Goal: Task Accomplishment & Management: Use online tool/utility

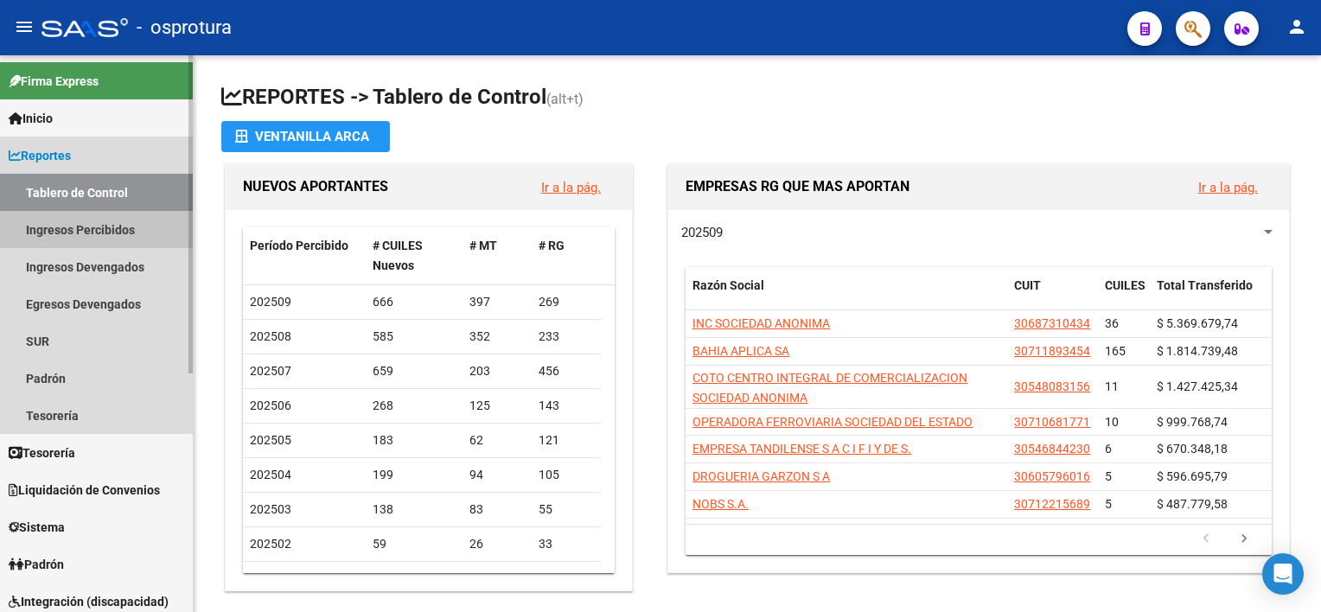
click at [121, 228] on link "Ingresos Percibidos" at bounding box center [96, 229] width 193 height 37
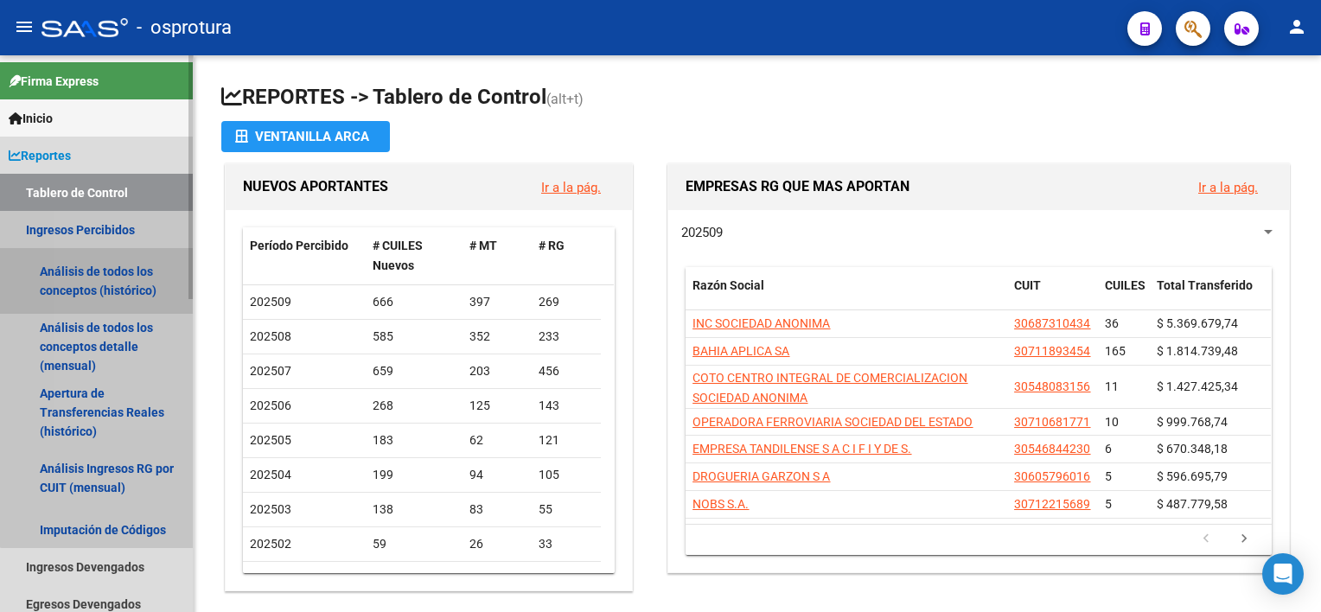
click at [127, 284] on link "Análisis de todos los conceptos (histórico)" at bounding box center [96, 281] width 193 height 66
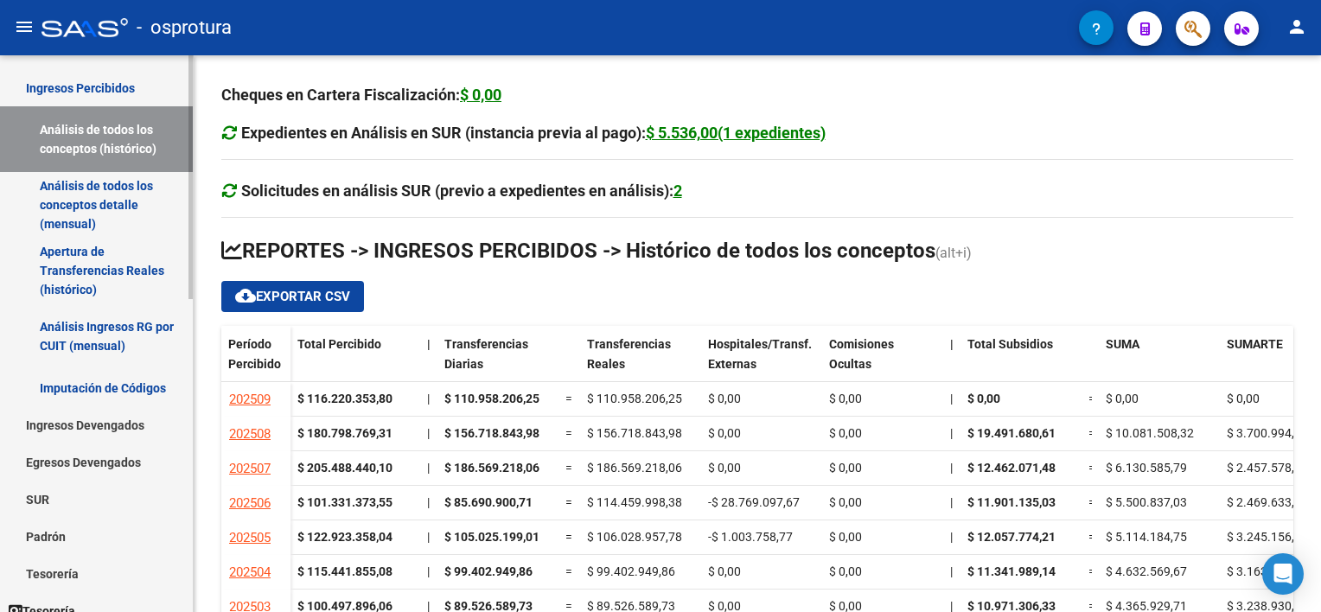
scroll to position [153, 0]
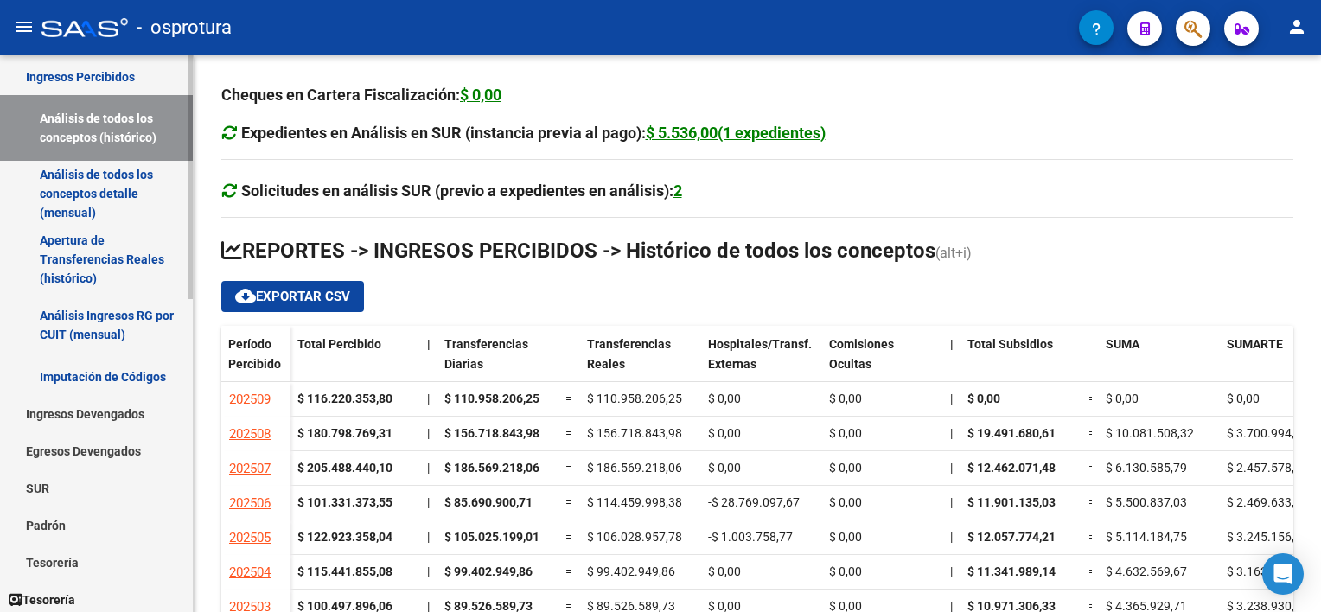
click at [187, 359] on div "Firma Express Inicio Calendario SSS Instructivos Contacto OS Reportes Tablero d…" at bounding box center [98, 538] width 197 height 1273
click at [124, 405] on link "Ingresos Devengados" at bounding box center [96, 413] width 193 height 37
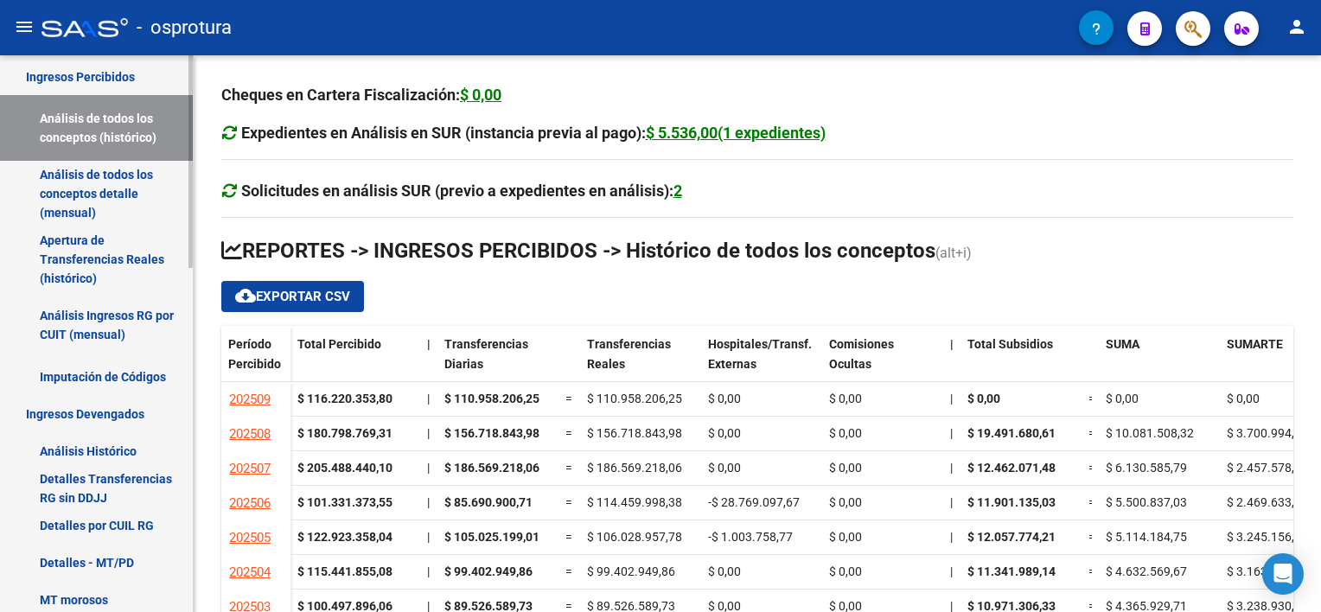
click at [118, 557] on link "Detalles - MT/PD" at bounding box center [96, 562] width 193 height 37
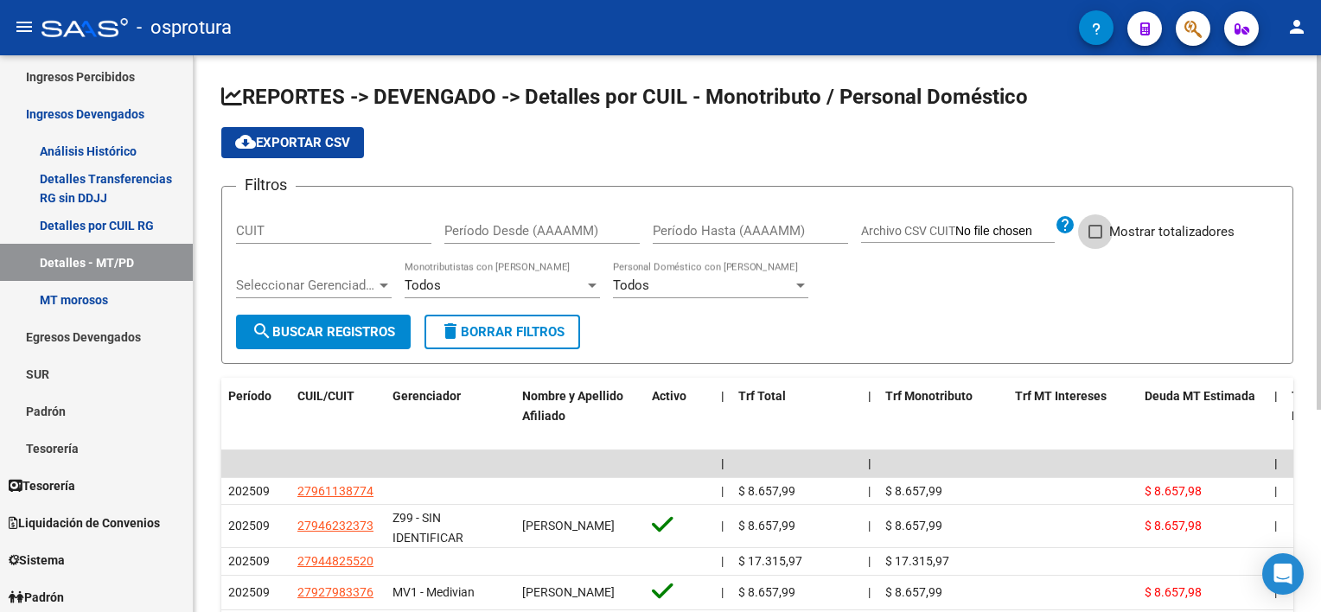
click at [1100, 232] on span at bounding box center [1095, 232] width 14 height 14
click at [1095, 239] on input "Mostrar totalizadores" at bounding box center [1094, 239] width 1 height 1
checkbox input "true"
click at [318, 324] on span "search Buscar Registros" at bounding box center [324, 332] width 144 height 16
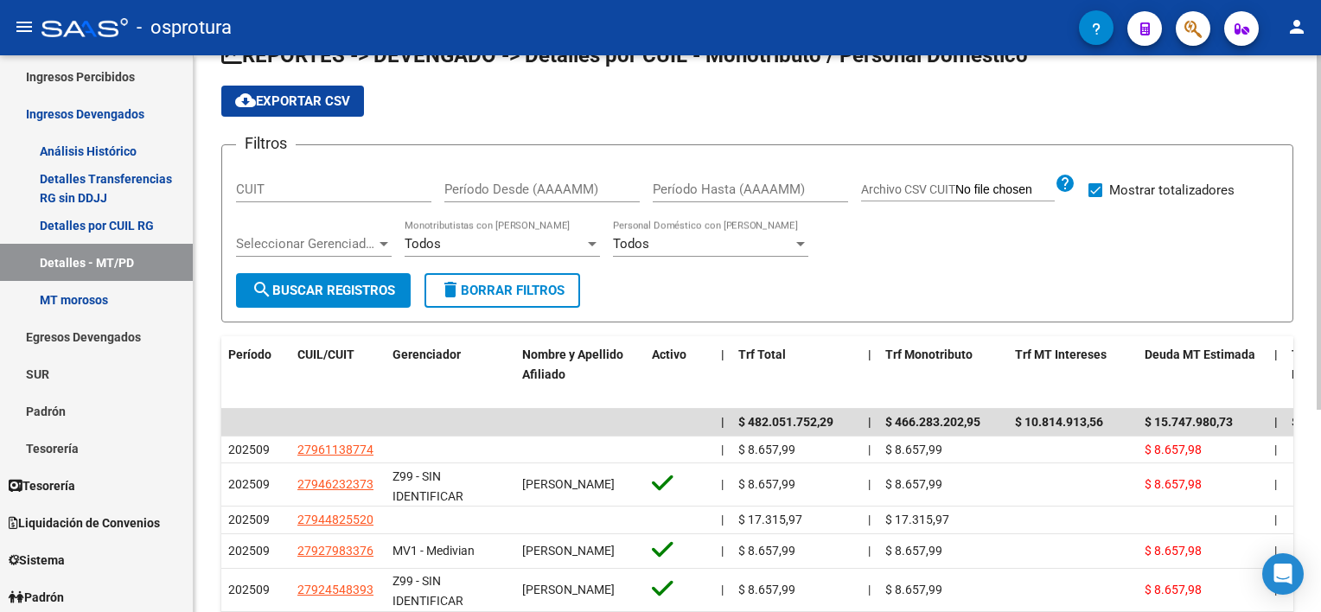
scroll to position [41, 0]
click at [511, 183] on input "Período Desde (AAAAMM)" at bounding box center [541, 190] width 195 height 16
type input "202509"
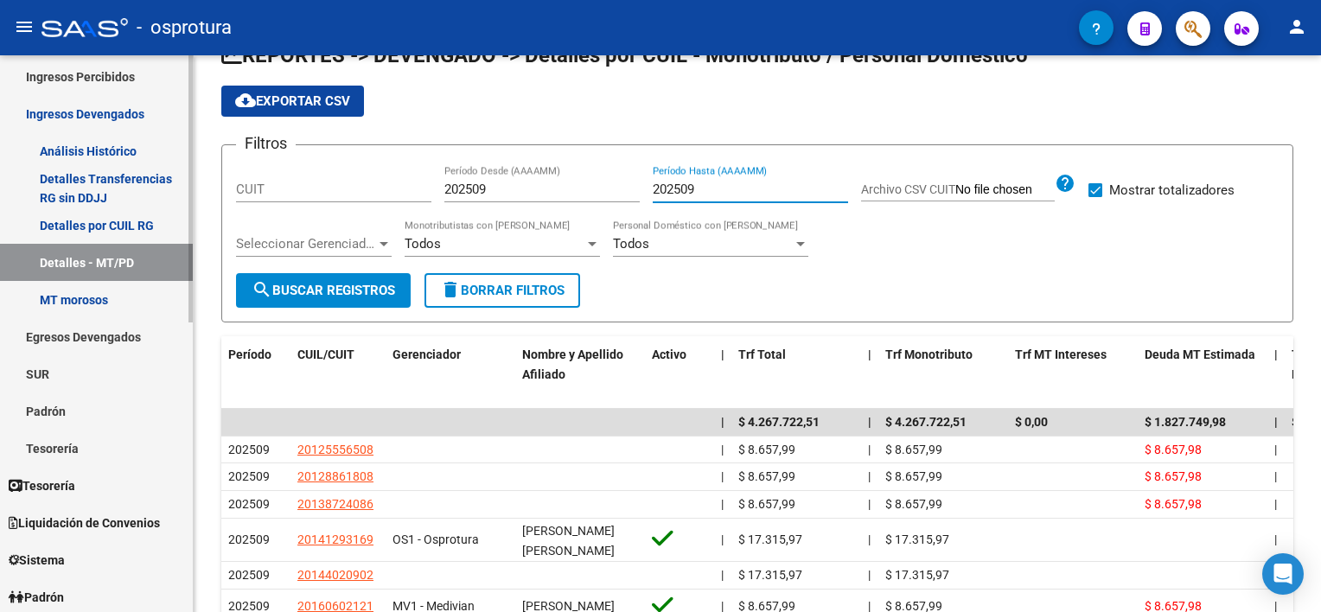
type input "202509"
click at [111, 518] on span "Liquidación de Convenios" at bounding box center [84, 523] width 151 height 19
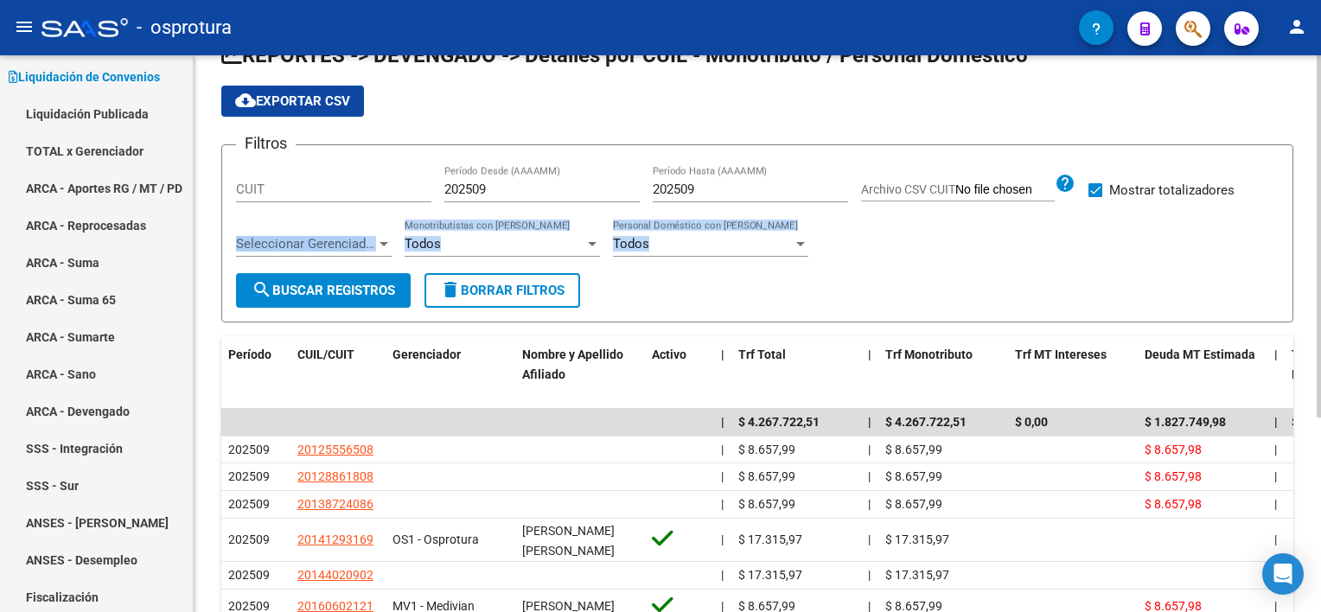
drag, startPoint x: 194, startPoint y: 310, endPoint x: 206, endPoint y: 254, distance: 57.5
click at [206, 254] on div "REPORTES -> DEVENGADO -> Detalles por CUIL - Monotributo / Personal Doméstico c…" at bounding box center [757, 433] width 1127 height 838
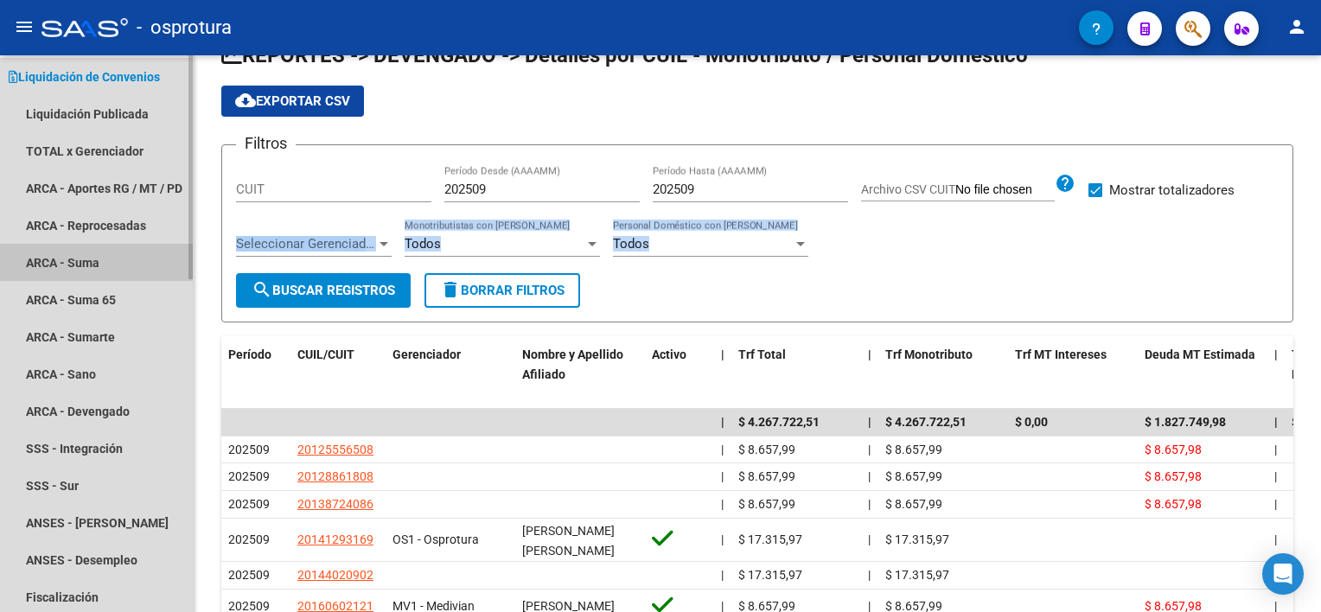
drag, startPoint x: 206, startPoint y: 254, endPoint x: 170, endPoint y: 264, distance: 36.7
click at [170, 264] on link "ARCA - Suma" at bounding box center [96, 262] width 193 height 37
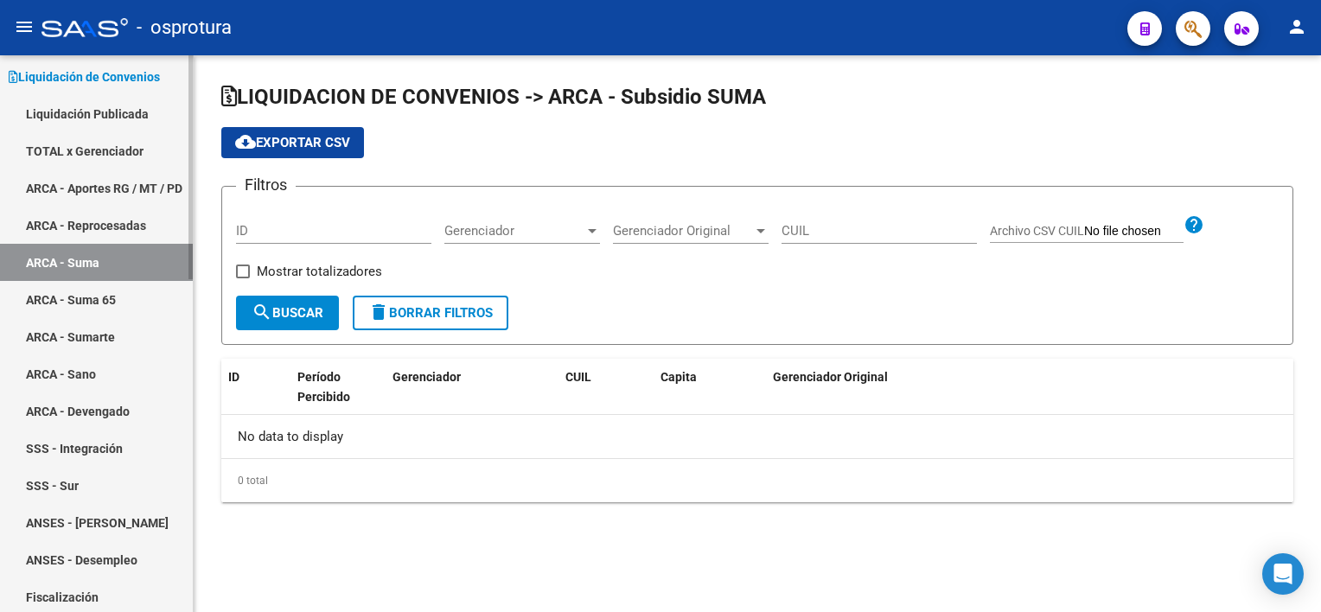
checkbox input "true"
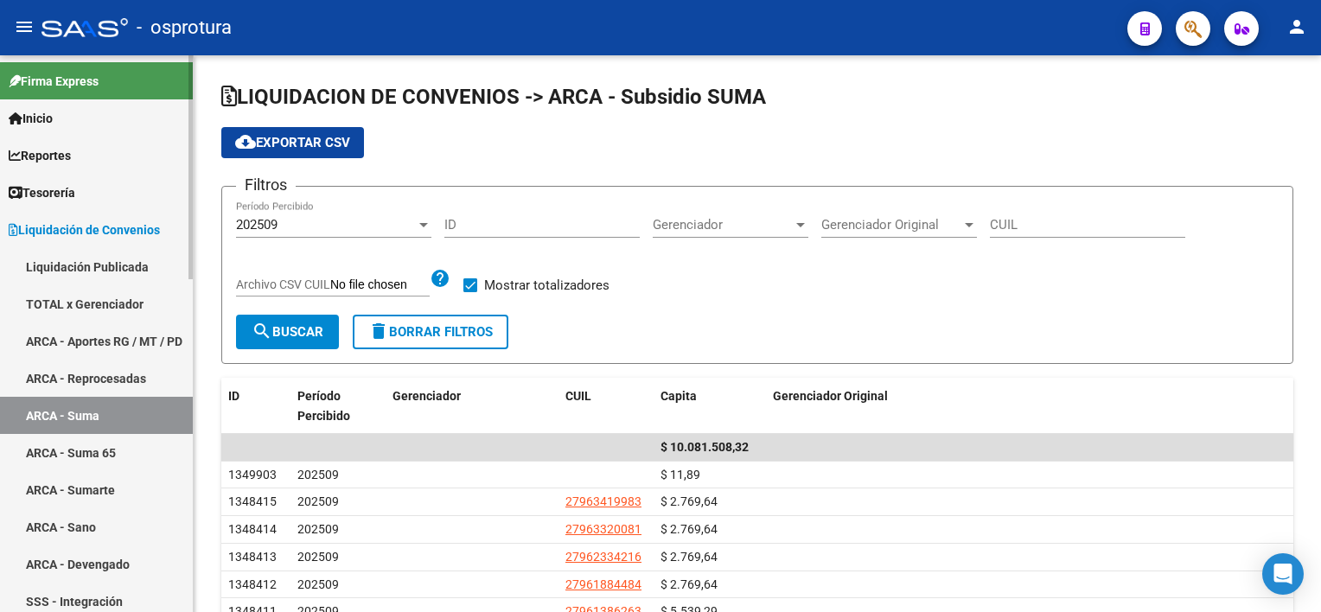
click at [193, 174] on mat-sidenav "Firma Express Inicio Calendario SSS Instructivos Contacto OS Reportes Tablero d…" at bounding box center [97, 333] width 194 height 557
click at [135, 297] on link "TOTAL x Gerenciador" at bounding box center [96, 303] width 193 height 37
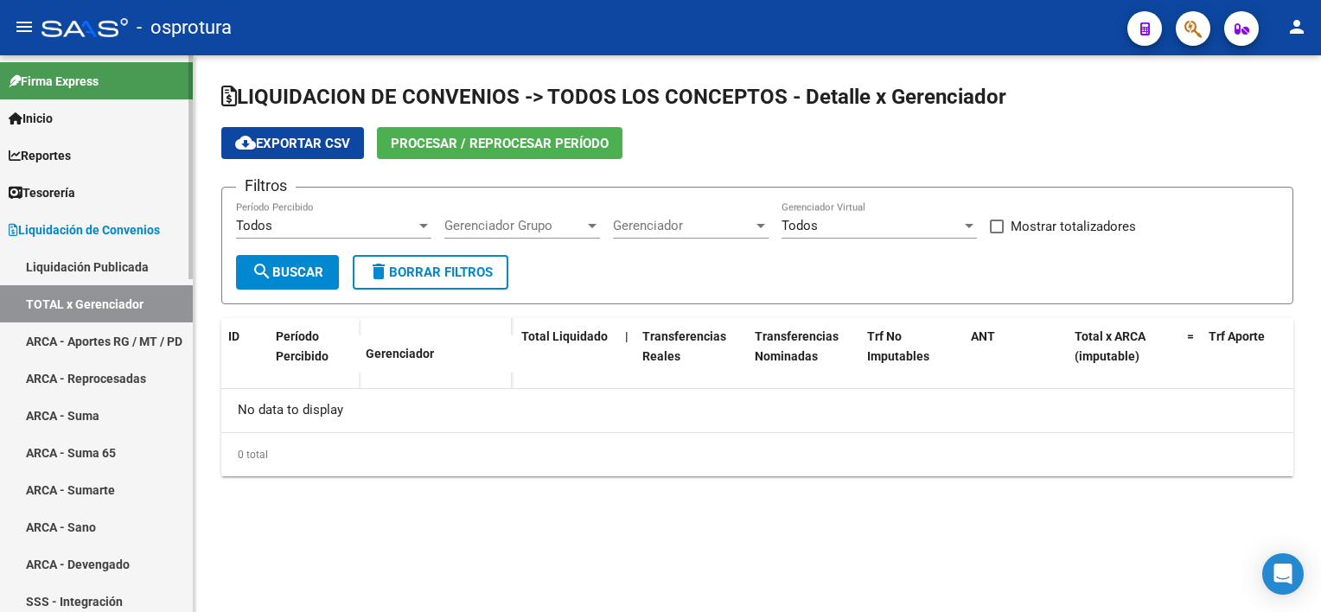
checkbox input "true"
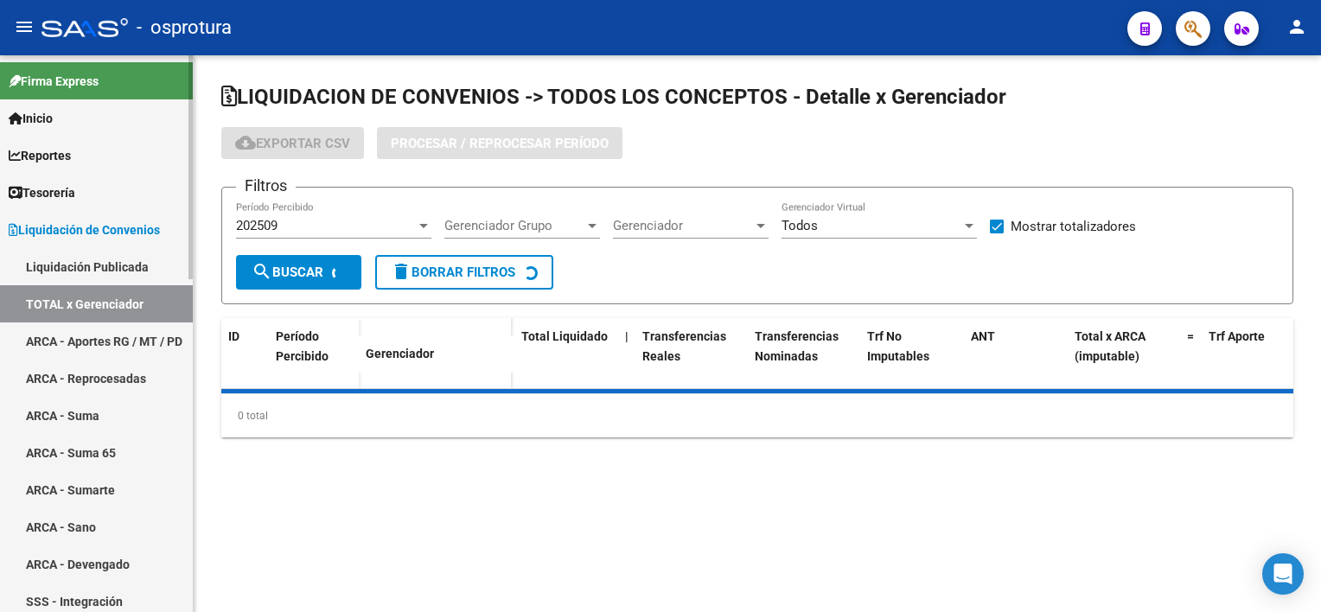
click at [68, 188] on span "Tesorería" at bounding box center [42, 192] width 67 height 19
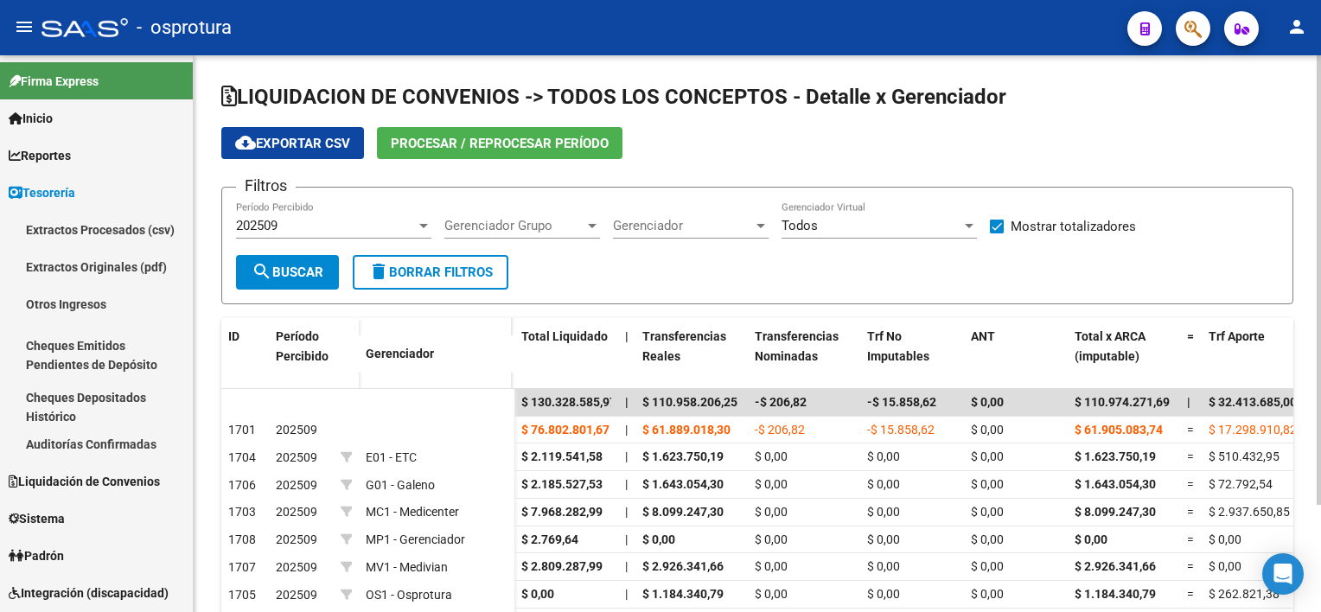
click at [409, 138] on span "Procesar / Reprocesar período" at bounding box center [500, 144] width 218 height 16
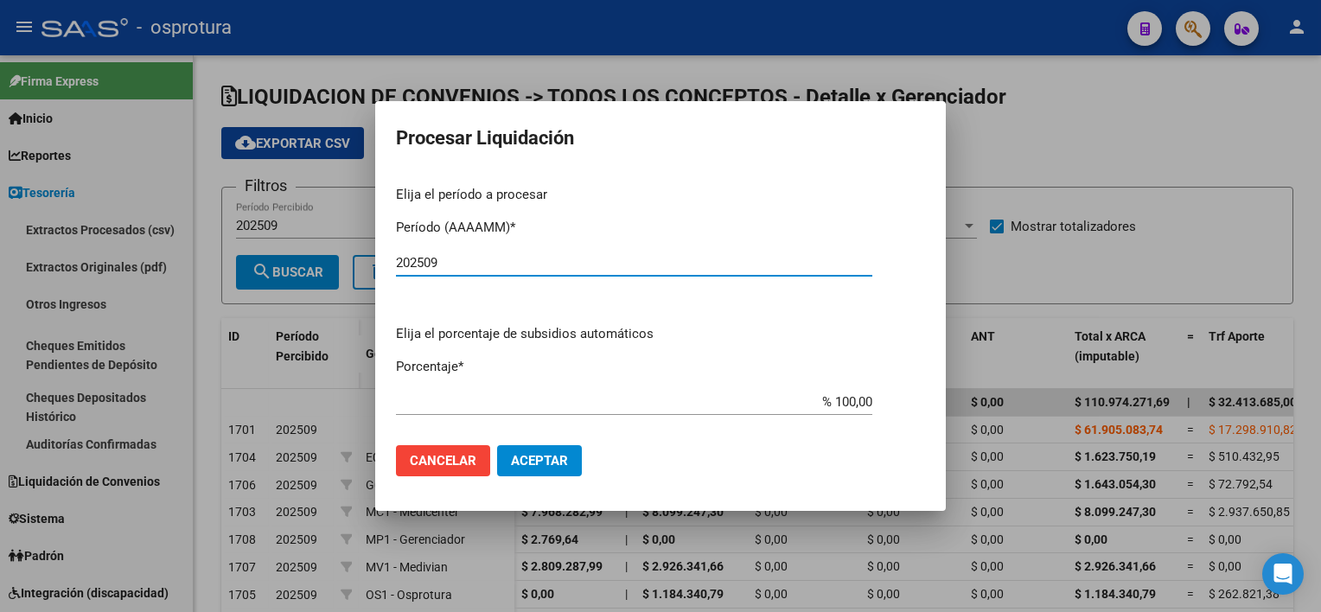
type input "202509"
click at [527, 460] on span "Aceptar" at bounding box center [539, 461] width 57 height 16
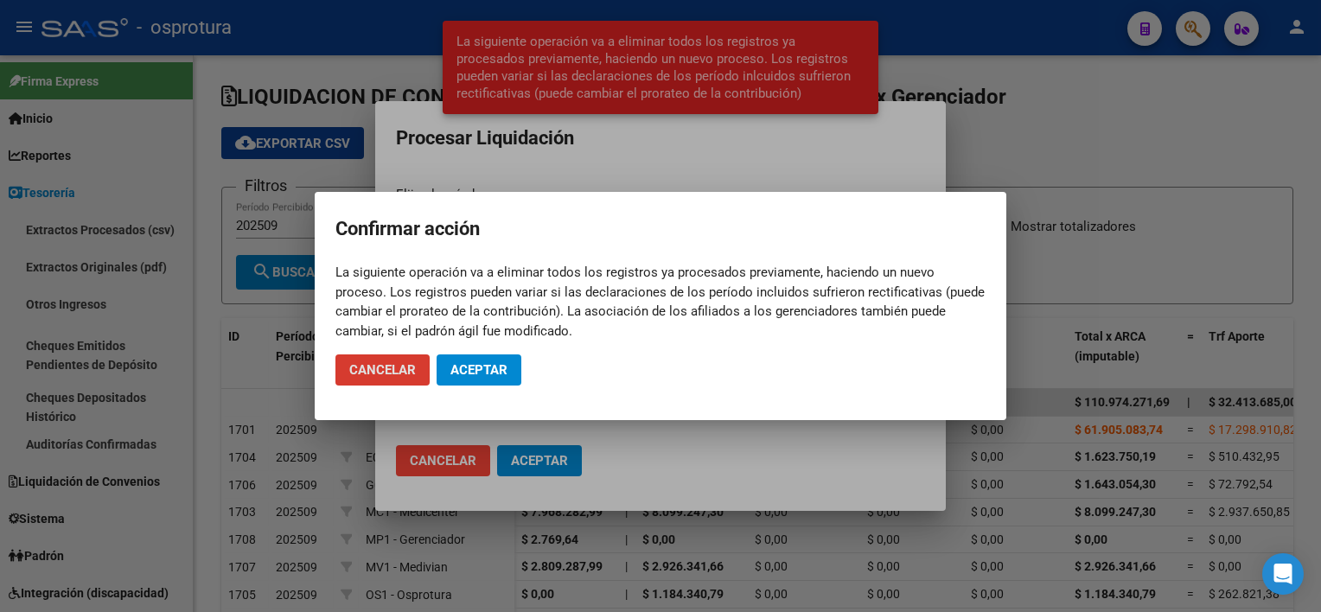
click at [482, 380] on button "Aceptar" at bounding box center [479, 369] width 85 height 31
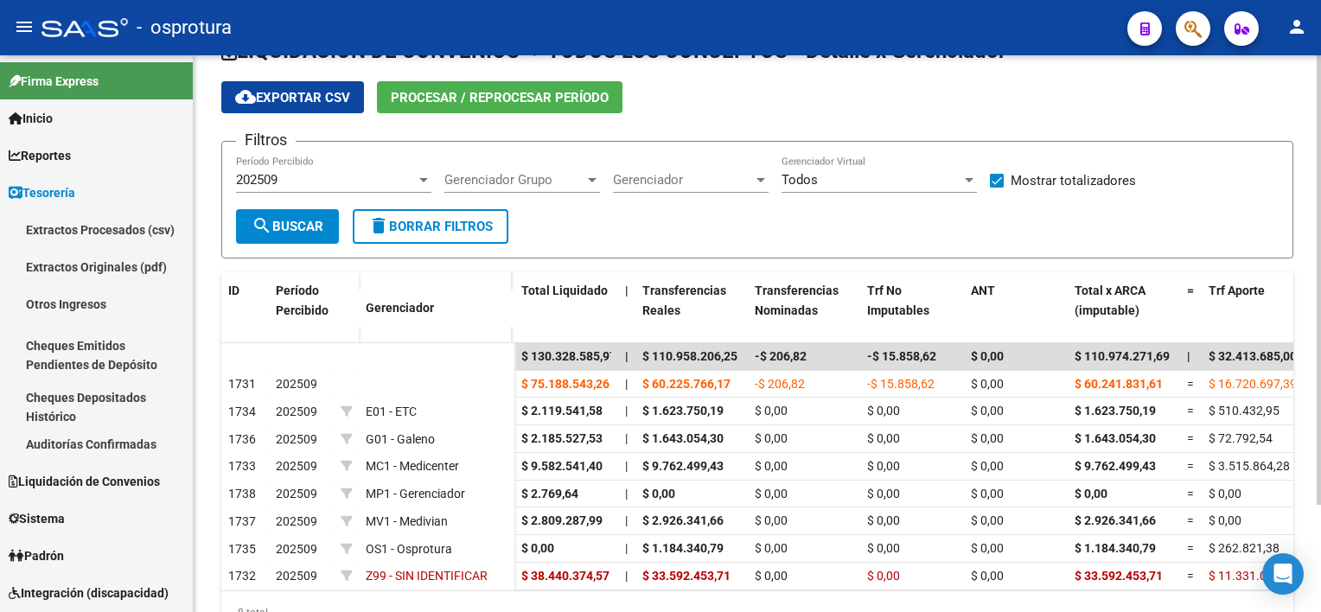
scroll to position [62, 0]
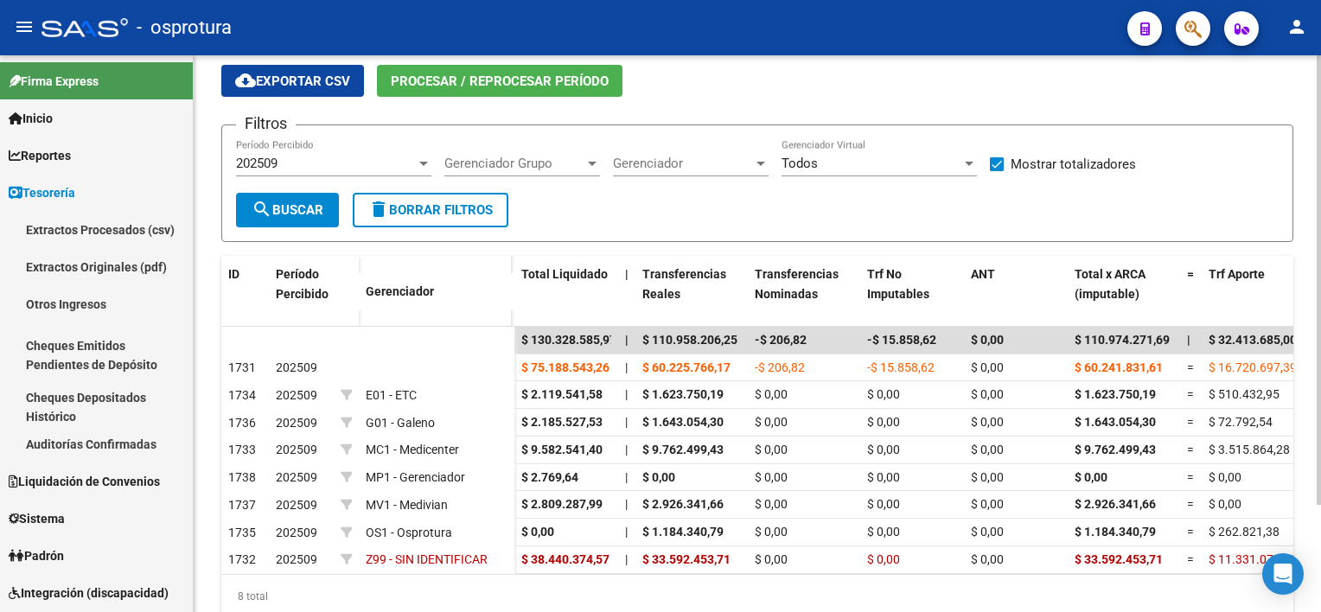
click at [1320, 538] on html "menu - osprotura person Firma Express Inicio Calendario SSS Instructivos Contac…" at bounding box center [660, 306] width 1321 height 612
